Goal: Task Accomplishment & Management: Complete application form

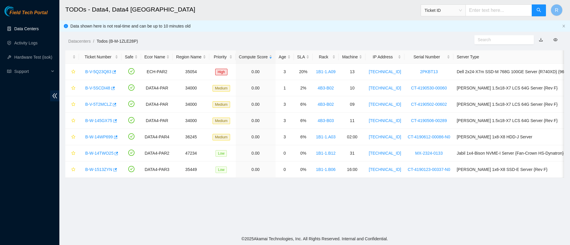
click at [26, 28] on link "Data Centers" at bounding box center [26, 28] width 24 height 5
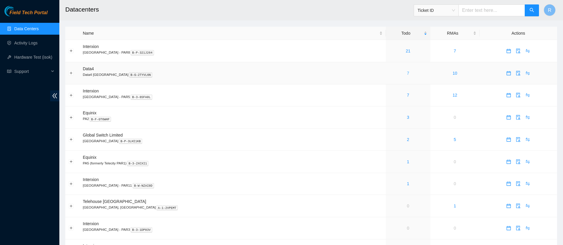
click at [407, 72] on link "7" at bounding box center [408, 73] width 2 height 5
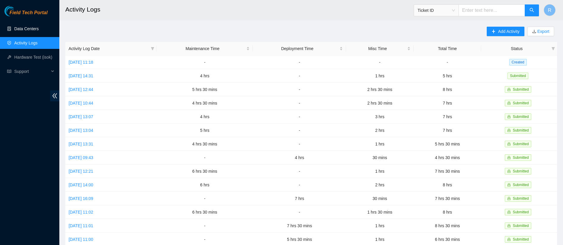
click at [29, 30] on link "Data Centers" at bounding box center [26, 28] width 24 height 5
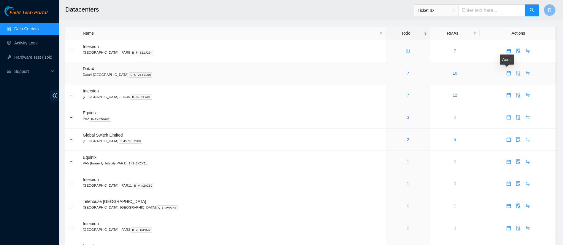
click at [516, 72] on icon "audit" at bounding box center [518, 73] width 5 height 5
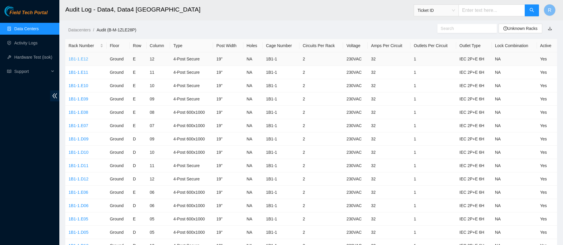
click at [82, 57] on link "1B1-1.E12" at bounding box center [79, 59] width 20 height 5
click at [73, 46] on div "Rack Number" at bounding box center [86, 45] width 35 height 7
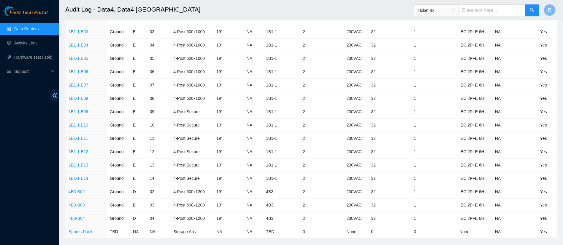
scroll to position [773, 0]
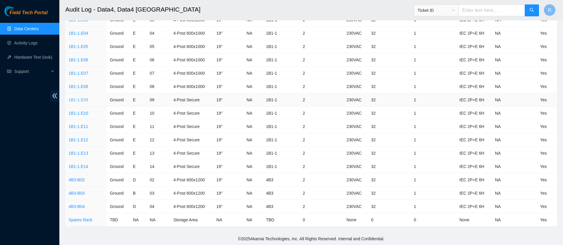
click at [81, 101] on link "1B1-1.E09" at bounding box center [79, 100] width 20 height 5
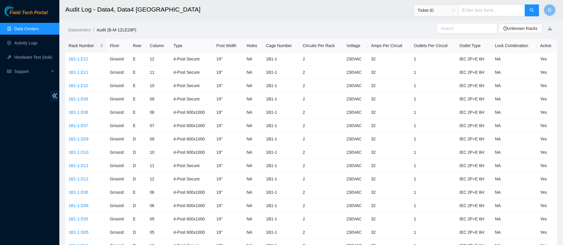
click at [80, 45] on div "Rack Number" at bounding box center [86, 45] width 35 height 7
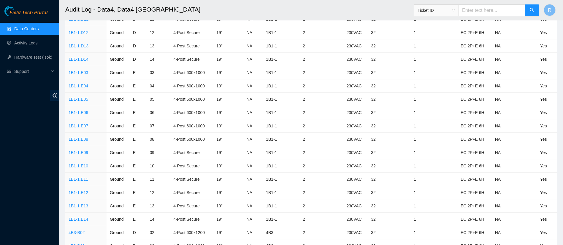
scroll to position [773, 0]
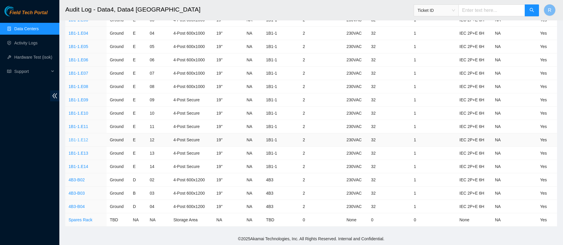
click at [82, 140] on link "1B1-1.E12" at bounding box center [79, 140] width 20 height 5
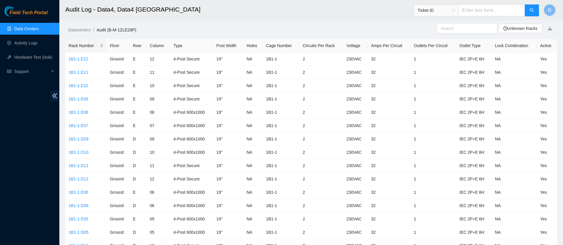
click at [83, 47] on div "Rack Number" at bounding box center [86, 45] width 35 height 7
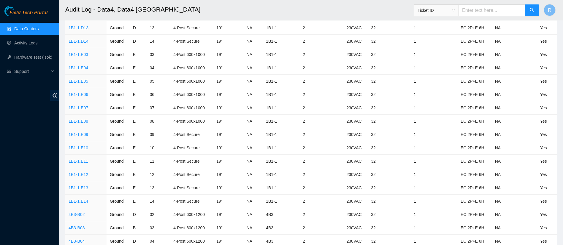
scroll to position [743, 0]
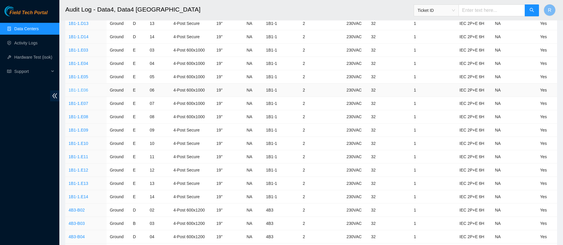
click at [80, 92] on link "1B1-1.E06" at bounding box center [79, 90] width 20 height 5
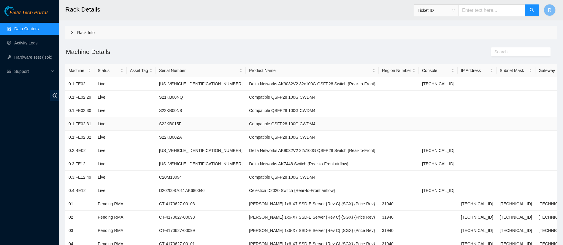
scroll to position [21, 0]
click at [38, 28] on link "Data Centers" at bounding box center [26, 28] width 24 height 5
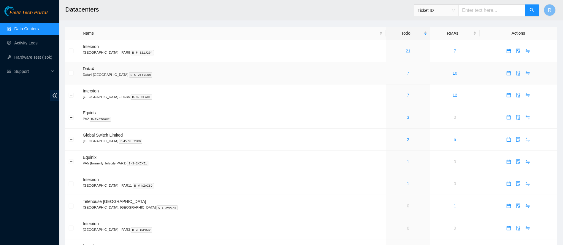
click at [407, 74] on link "7" at bounding box center [408, 73] width 2 height 5
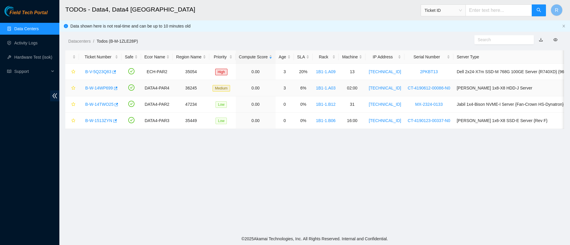
click at [104, 88] on link "B-W-14WP699" at bounding box center [99, 88] width 28 height 5
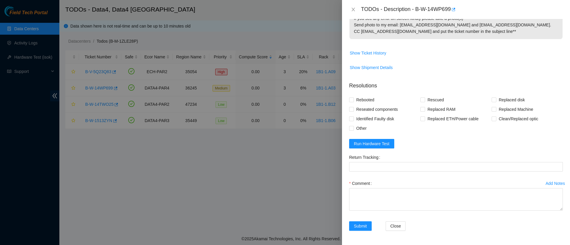
scroll to position [306, 0]
click at [377, 139] on button "Run Hardware Test" at bounding box center [371, 143] width 45 height 9
click at [350, 95] on label "Rebooted" at bounding box center [363, 99] width 28 height 9
click at [350, 98] on input "Rebooted" at bounding box center [351, 100] width 4 height 4
checkbox input "true"
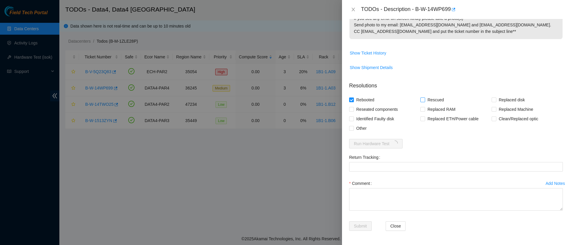
click at [420, 101] on input "Rescued" at bounding box center [422, 100] width 4 height 4
checkbox input "true"
click at [353, 109] on input "Reseated components" at bounding box center [351, 109] width 4 height 4
checkbox input "true"
click at [351, 128] on input "Other" at bounding box center [351, 128] width 4 height 4
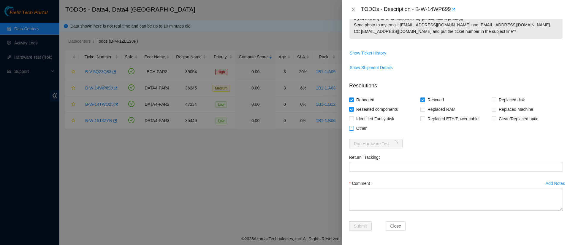
checkbox input "true"
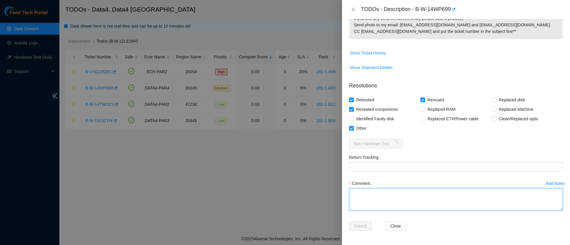
click at [376, 197] on textarea "Comment" at bounding box center [456, 199] width 214 height 23
type textarea "Shuffled disks"
